Goal: Find specific page/section: Find specific page/section

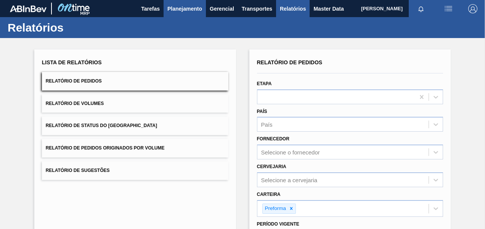
click at [192, 9] on span "Planejamento" at bounding box center [184, 8] width 35 height 9
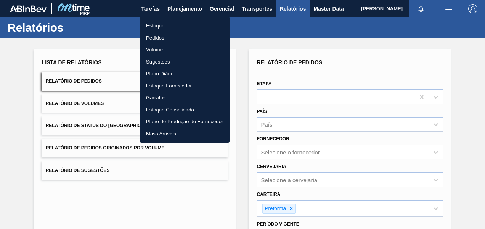
click at [158, 36] on li "Pedidos" at bounding box center [185, 38] width 90 height 12
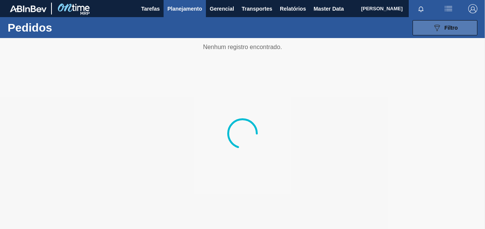
click at [444, 30] on div "089F7B8B-B2A5-4AFE-B5C0-19BA573D28AC Filtro" at bounding box center [445, 27] width 26 height 9
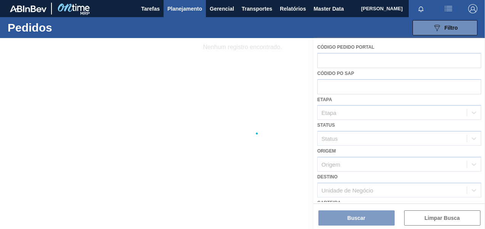
click at [263, 38] on div at bounding box center [242, 133] width 485 height 191
click at [182, 6] on span "Planejamento" at bounding box center [184, 8] width 35 height 9
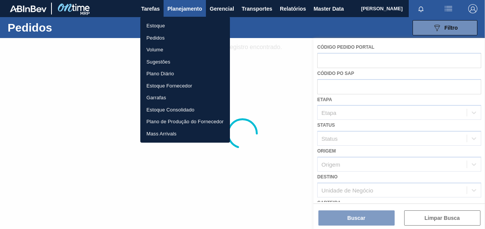
click at [152, 38] on li "Pedidos" at bounding box center [185, 38] width 90 height 12
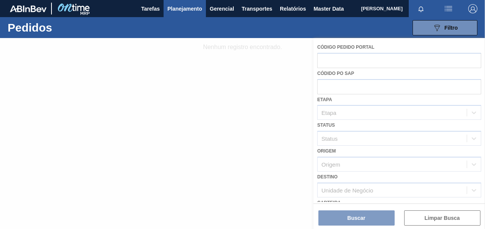
click at [256, 50] on div at bounding box center [242, 133] width 485 height 191
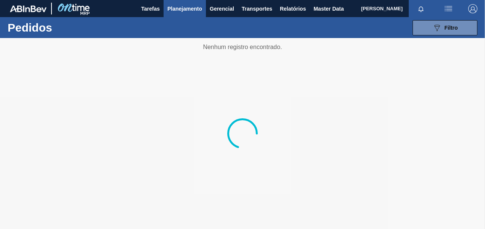
click at [197, 11] on span "Planejamento" at bounding box center [184, 8] width 35 height 9
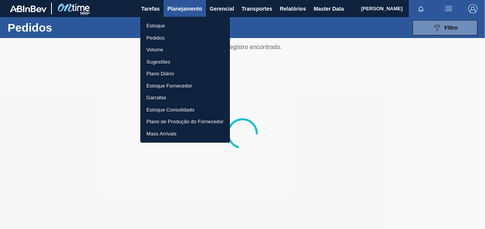
click at [157, 37] on li "Pedidos" at bounding box center [185, 38] width 90 height 12
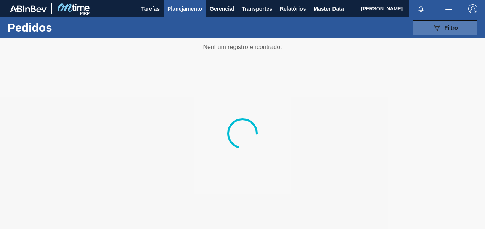
click at [436, 24] on icon "089F7B8B-B2A5-4AFE-B5C0-19BA573D28AC" at bounding box center [436, 27] width 9 height 9
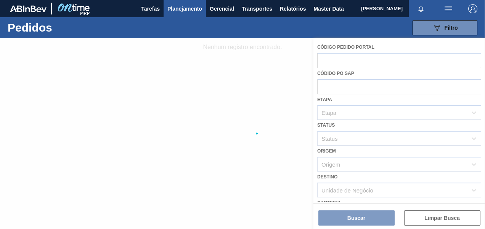
click at [376, 59] on div at bounding box center [242, 133] width 485 height 191
